Goal: Task Accomplishment & Management: Use online tool/utility

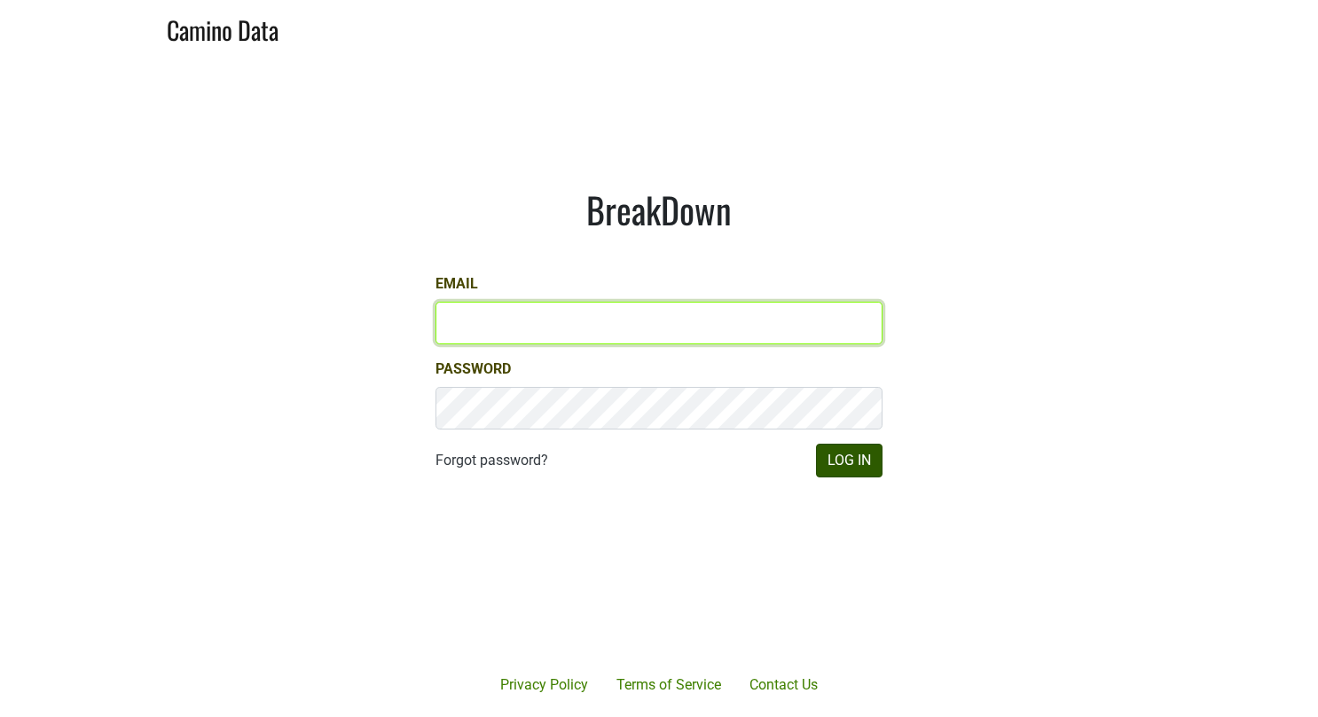
type input "gs@natterjack.com"
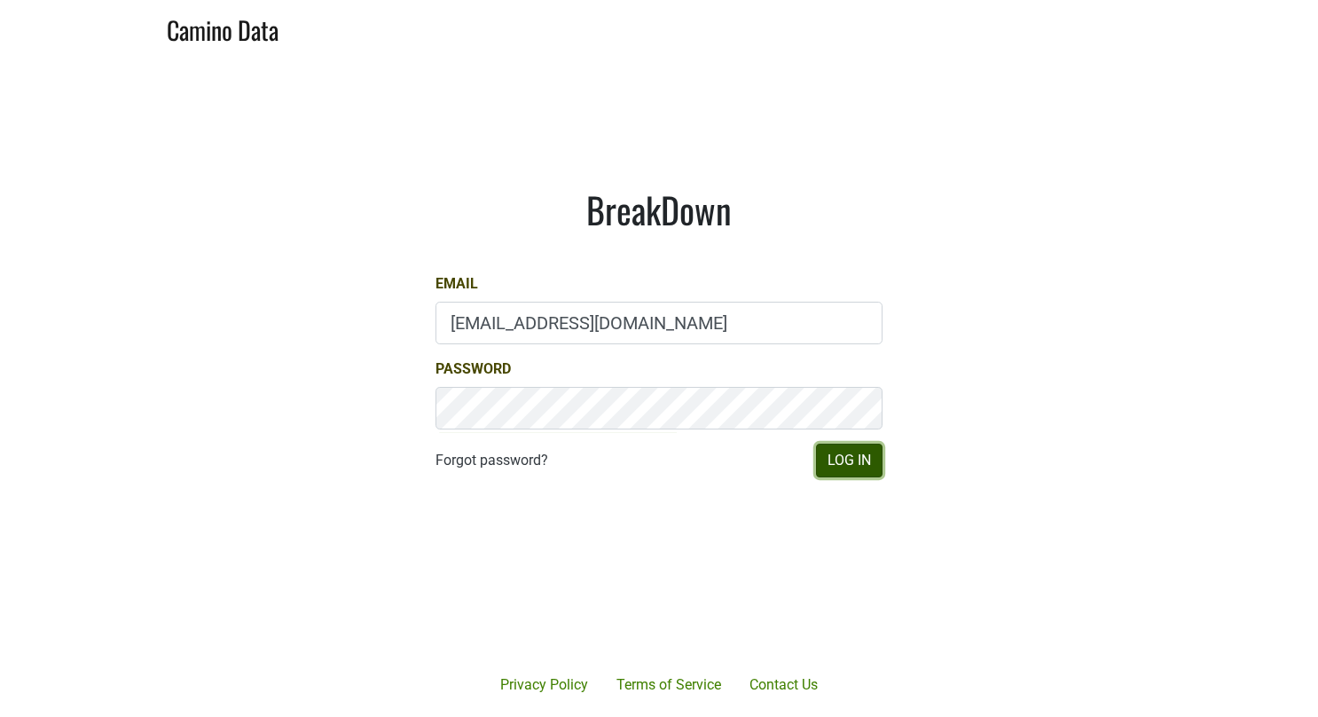
click at [826, 452] on button "Log In" at bounding box center [849, 461] width 67 height 34
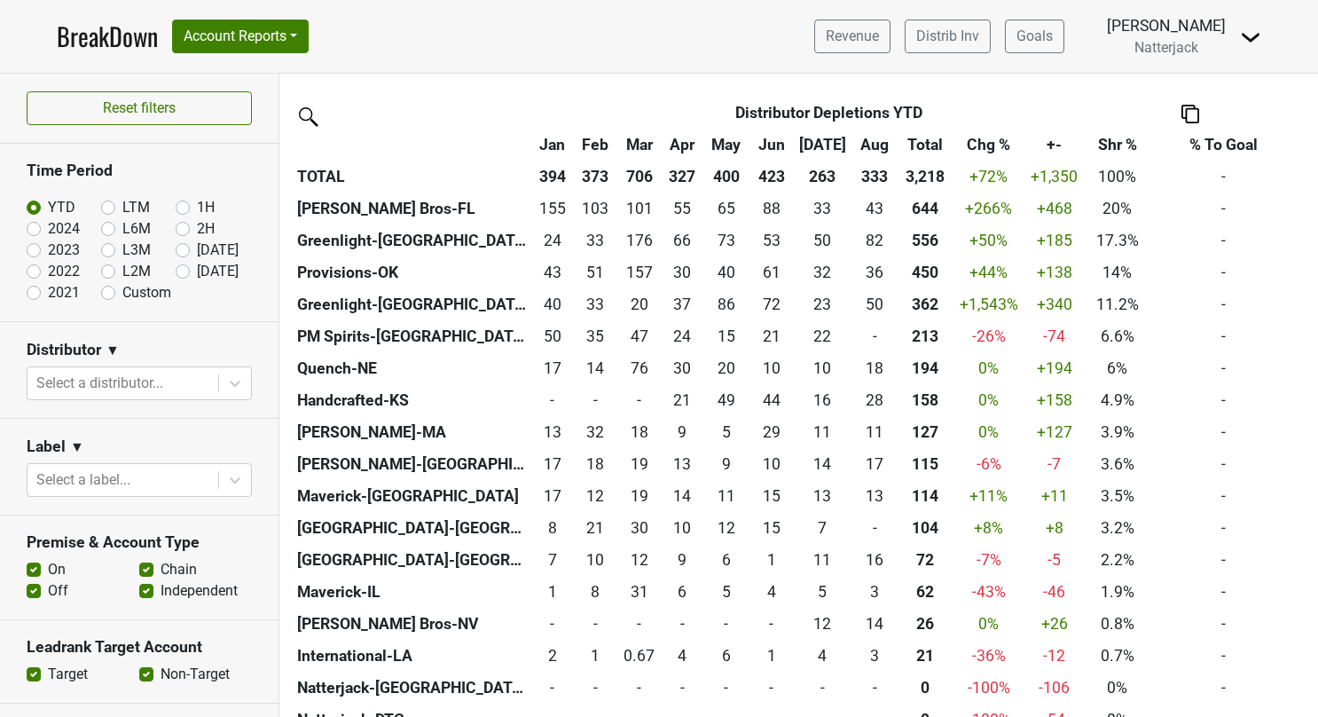
scroll to position [425, 0]
click at [299, 35] on button "Account Reports" at bounding box center [240, 37] width 137 height 34
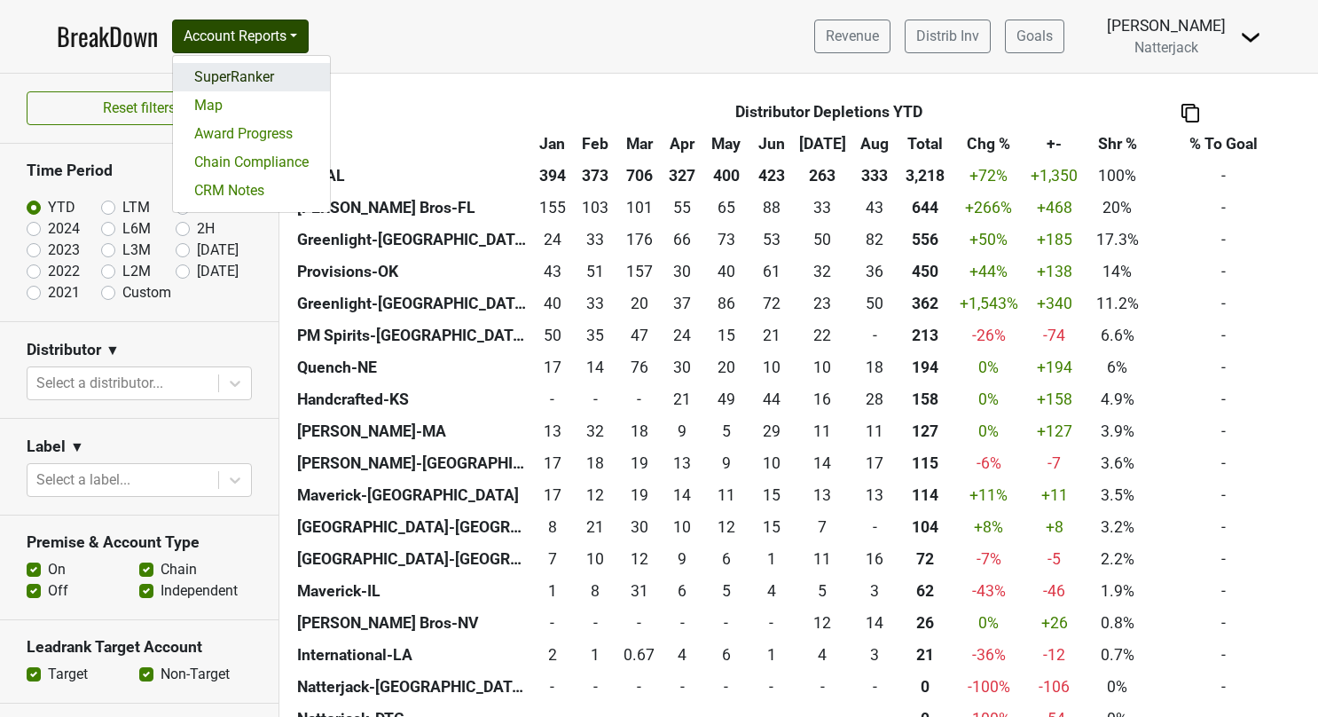
click at [237, 77] on link "SuperRanker" at bounding box center [251, 77] width 157 height 28
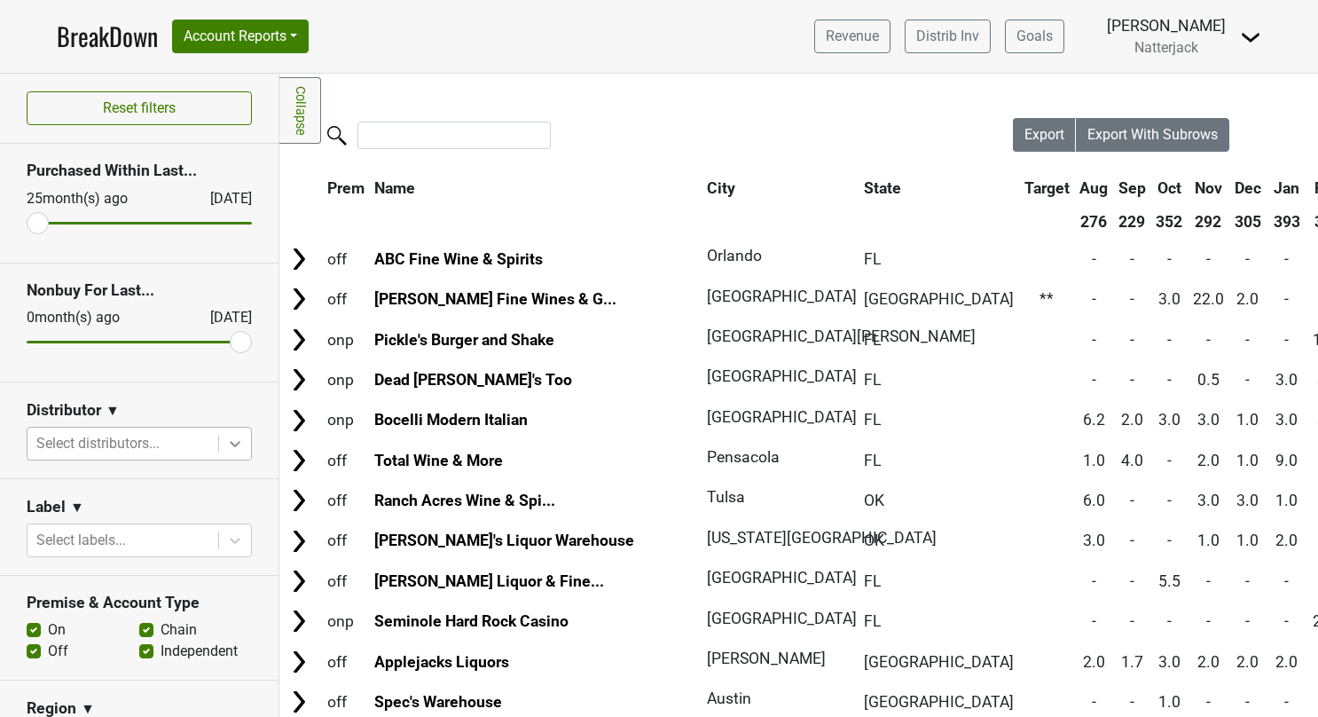
click at [226, 447] on icon at bounding box center [235, 444] width 18 height 18
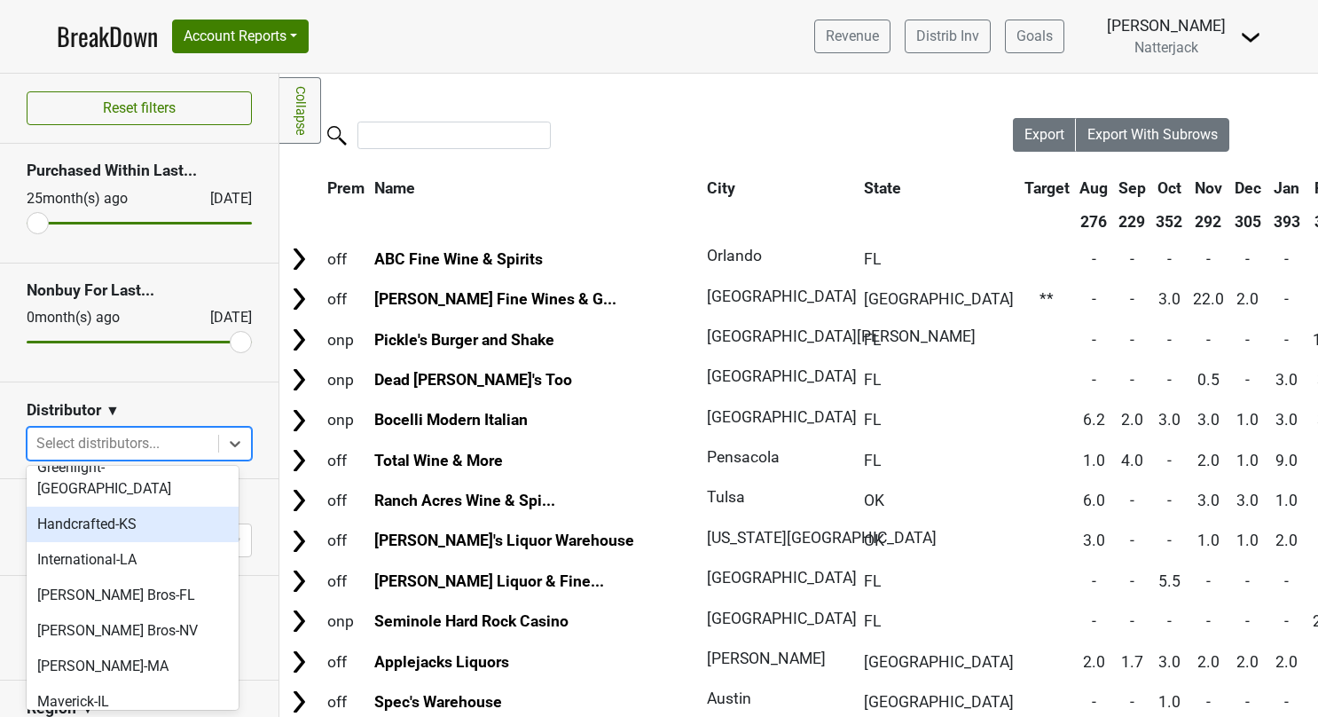
scroll to position [135, 0]
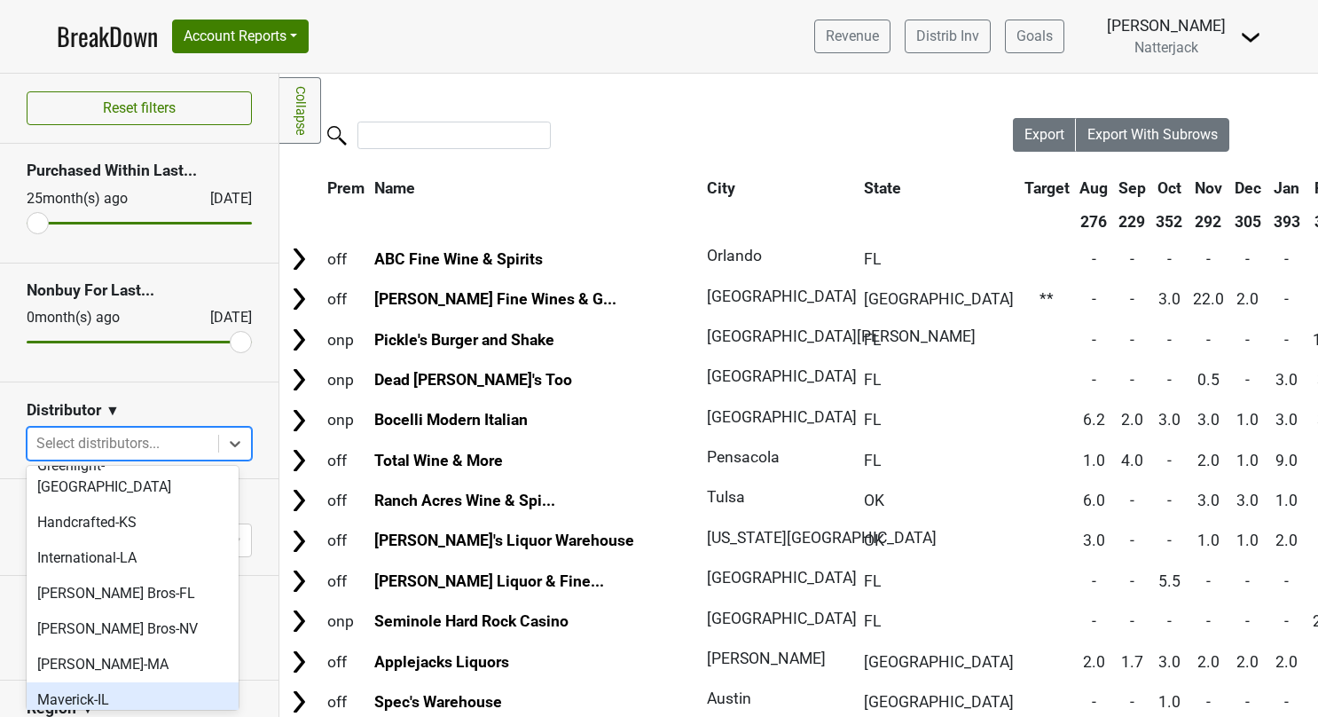
click at [126, 682] on div "Maverick-IL" at bounding box center [133, 699] width 212 height 35
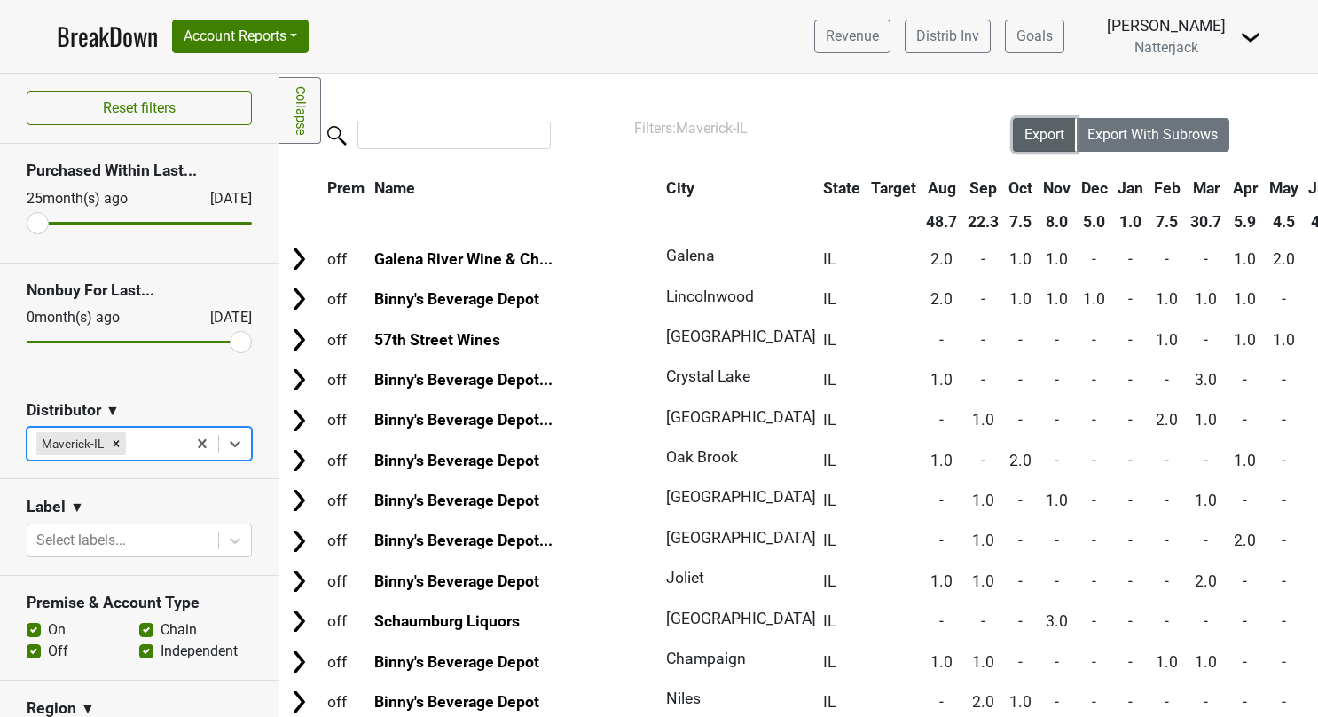
click at [1025, 142] on span "Export" at bounding box center [1045, 134] width 40 height 17
